Goal: Answer question/provide support

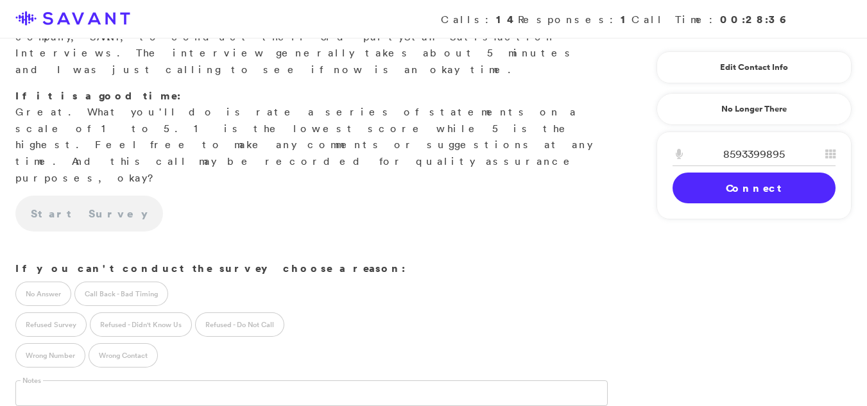
scroll to position [176, 0]
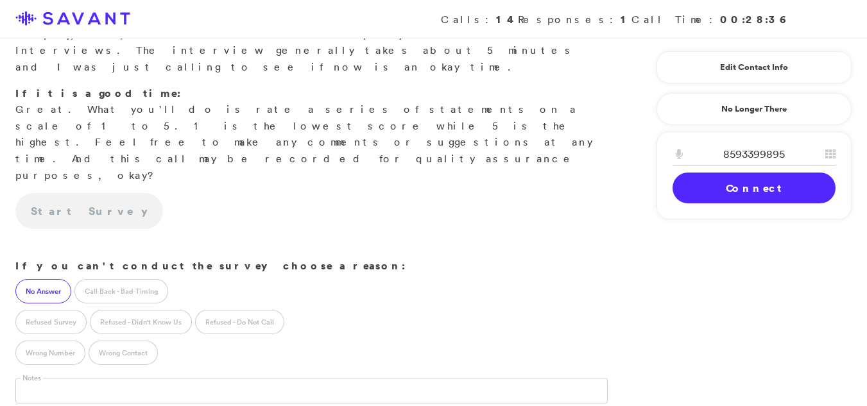
click at [35, 279] on label "No Answer" at bounding box center [43, 291] width 56 height 24
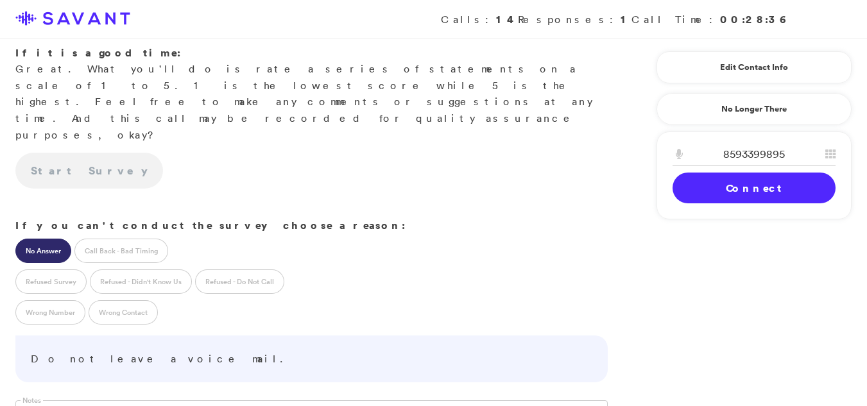
scroll to position [165, 0]
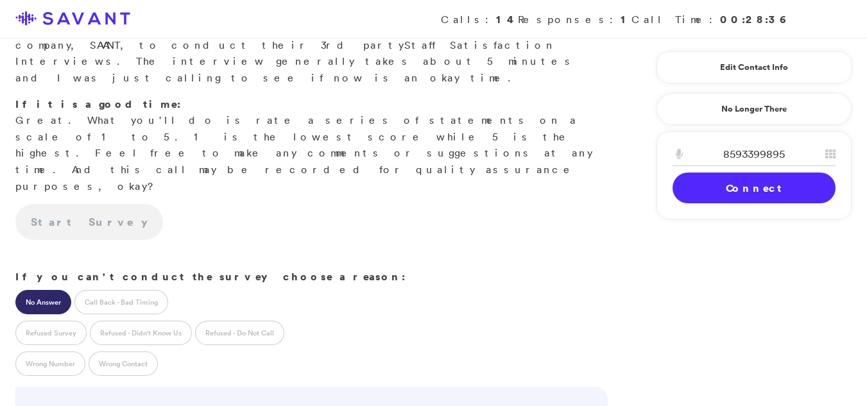
click at [849, 148] on div "8593399895" at bounding box center [754, 158] width 194 height 30
drag, startPoint x: 849, startPoint y: 148, endPoint x: 855, endPoint y: 155, distance: 9.6
click at [855, 155] on div "Edit Contact Info Recipient Id ****** First Name [PERSON_NAME] Last Name [PERSO…" at bounding box center [754, 134] width 205 height 191
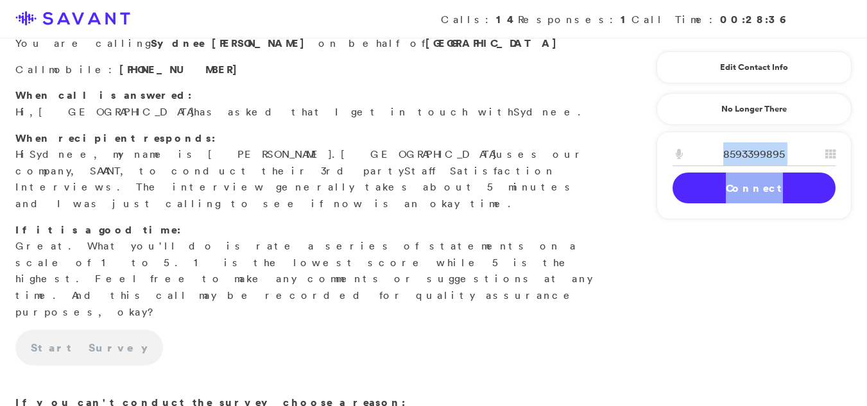
scroll to position [0, 0]
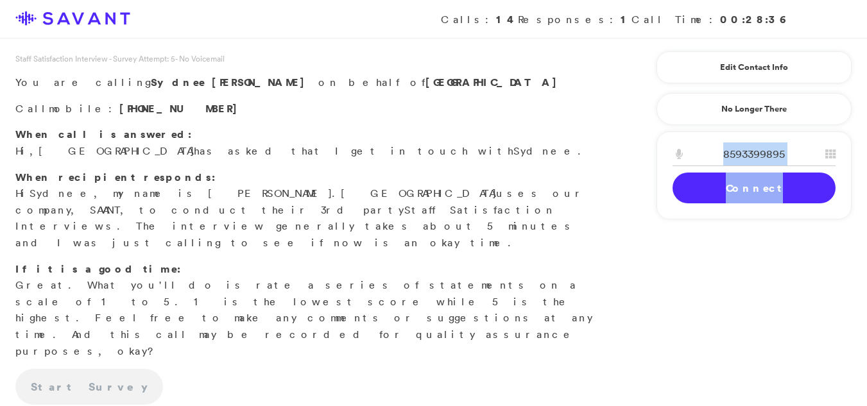
click at [710, 191] on link "Connect" at bounding box center [754, 188] width 163 height 31
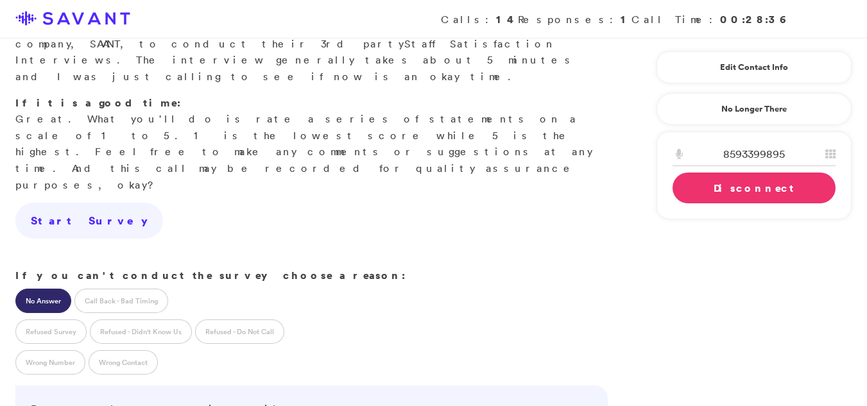
scroll to position [172, 0]
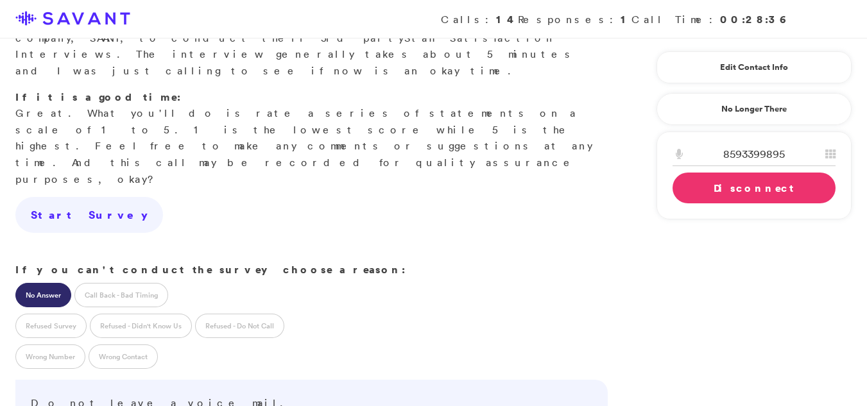
click at [339, 278] on div "No Answer Call Back - Bad Timing" at bounding box center [311, 293] width 623 height 31
click at [733, 195] on link "Disconnect" at bounding box center [754, 188] width 163 height 31
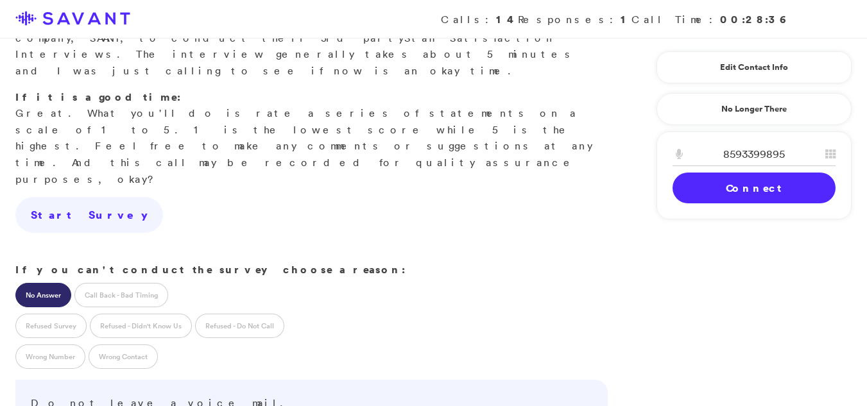
scroll to position [401, 0]
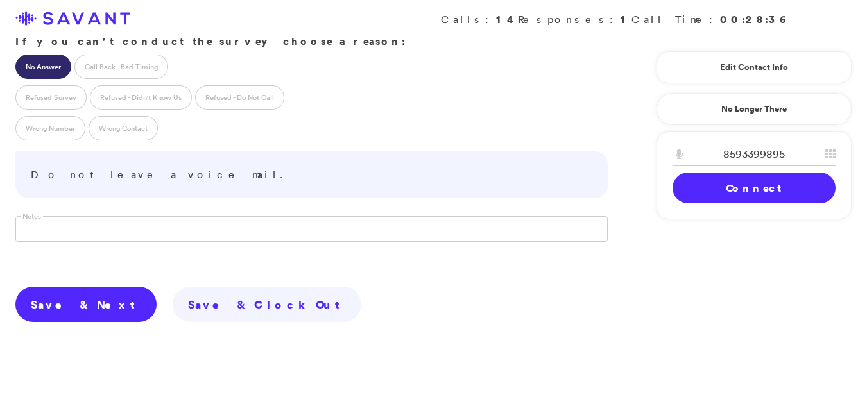
click at [57, 287] on link "Save & Next" at bounding box center [85, 305] width 141 height 36
